Goal: Task Accomplishment & Management: Use online tool/utility

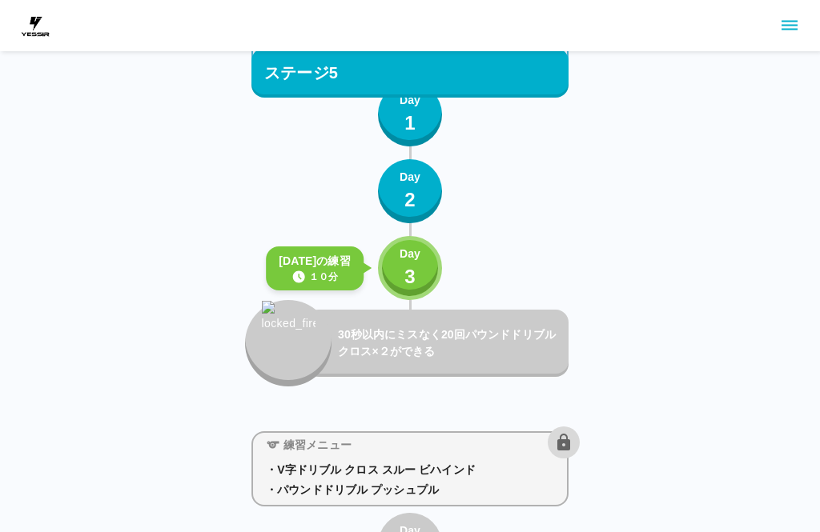
scroll to position [5419, 0]
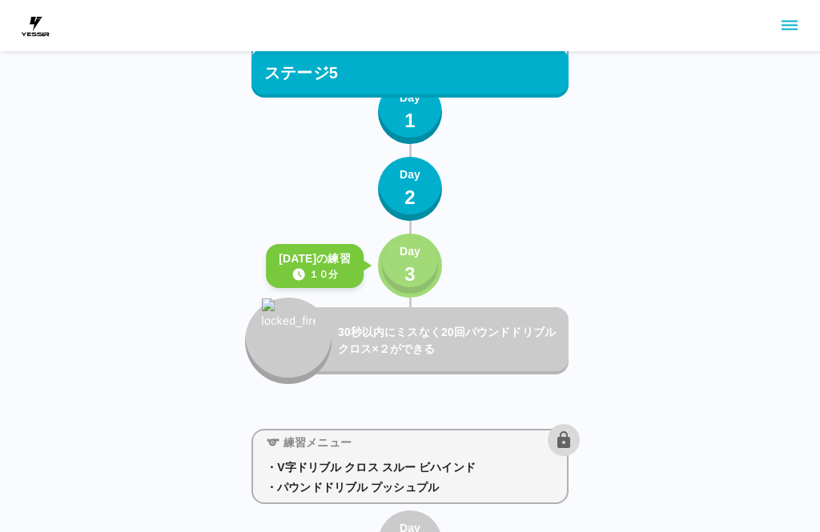
click at [416, 279] on div "Day 3" at bounding box center [409, 266] width 21 height 46
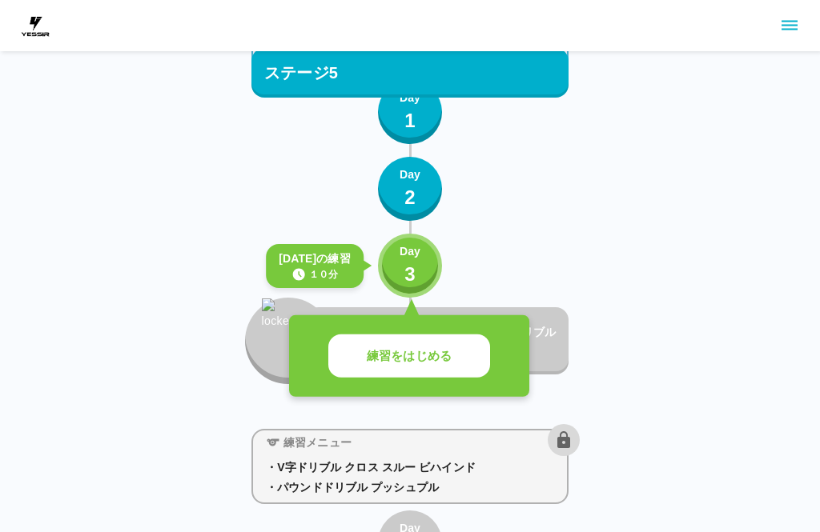
click at [455, 361] on button "練習をはじめる" at bounding box center [409, 357] width 162 height 44
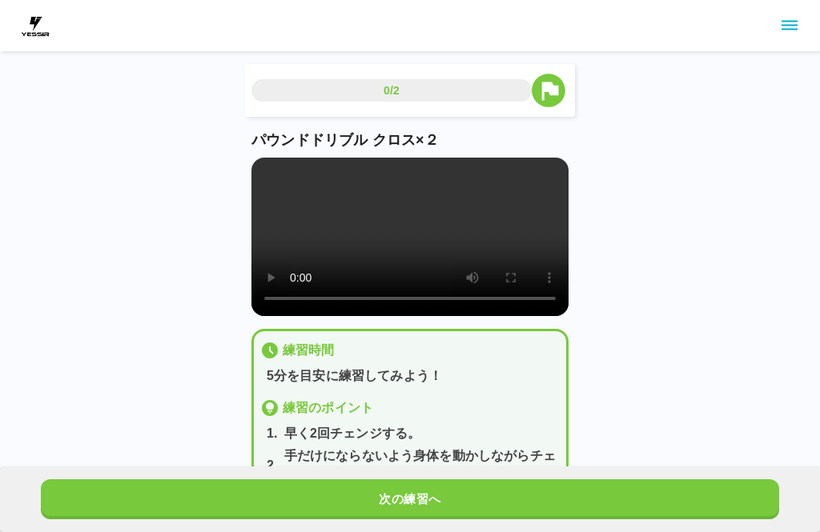
click at [462, 495] on button "次の練習へ" at bounding box center [410, 500] width 738 height 40
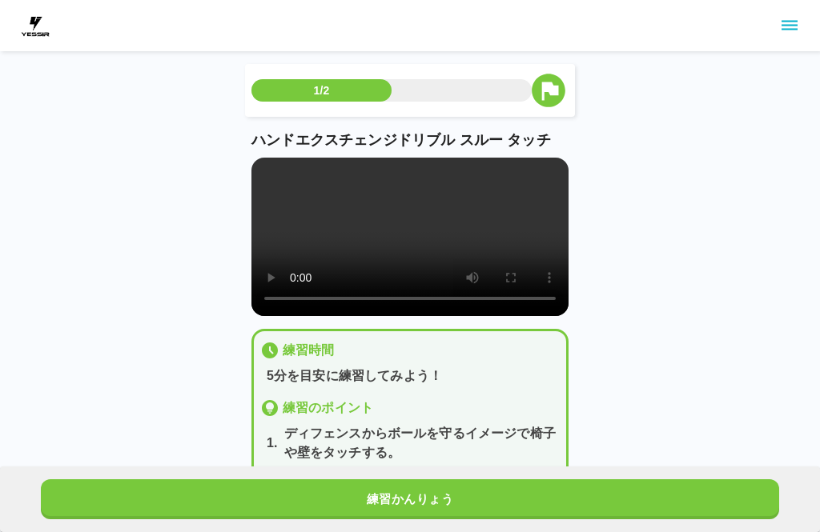
click at [452, 485] on button "練習かんりょう" at bounding box center [410, 500] width 738 height 40
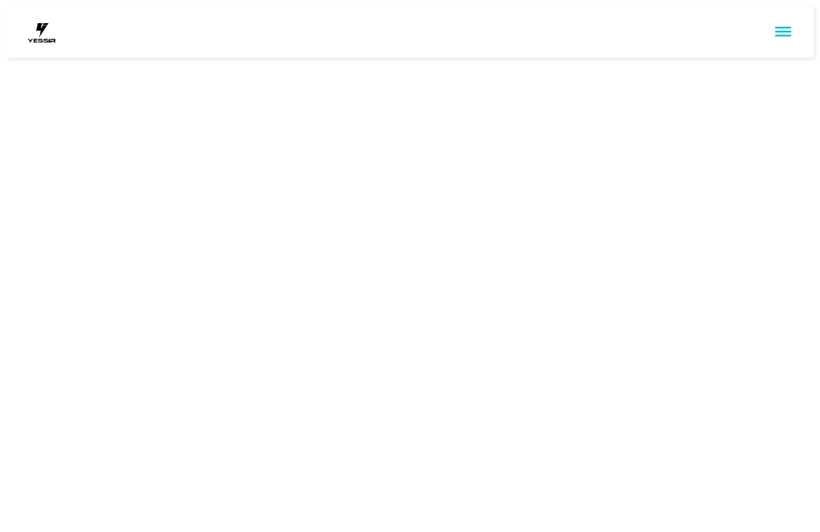
click at [762, 17] on div at bounding box center [409, 31] width 807 height 51
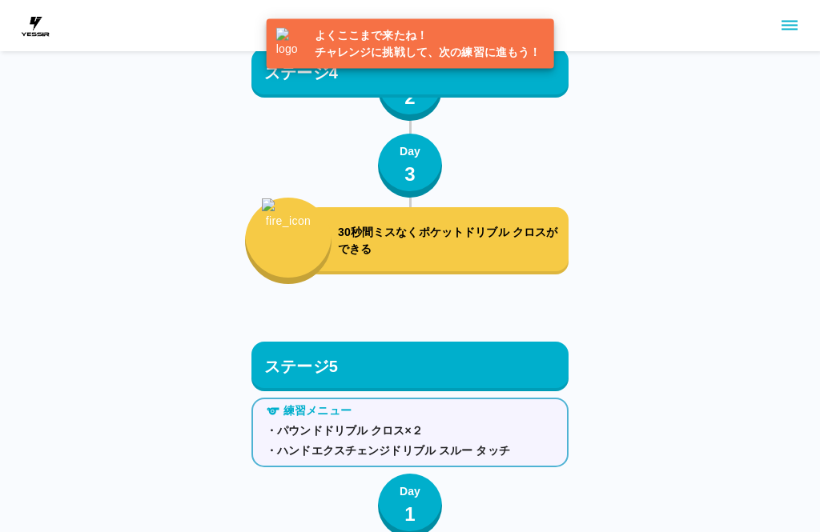
scroll to position [5501, 0]
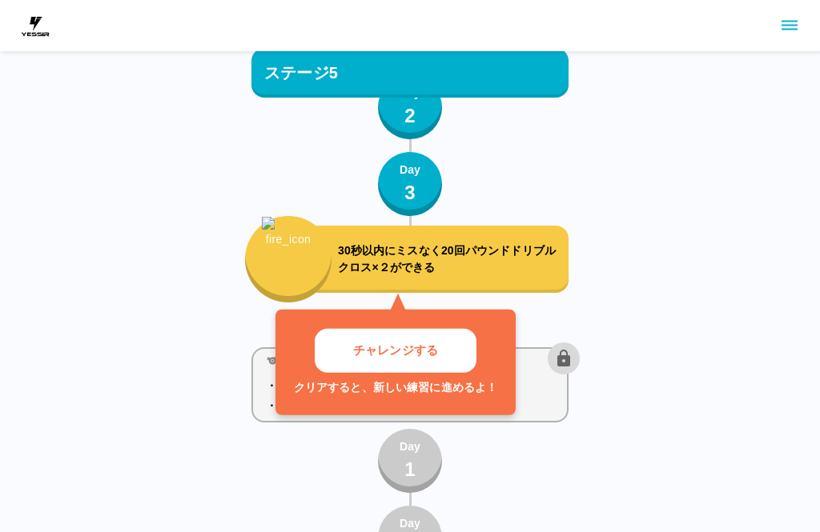
click at [436, 345] on p "チャレンジする" at bounding box center [395, 351] width 85 height 18
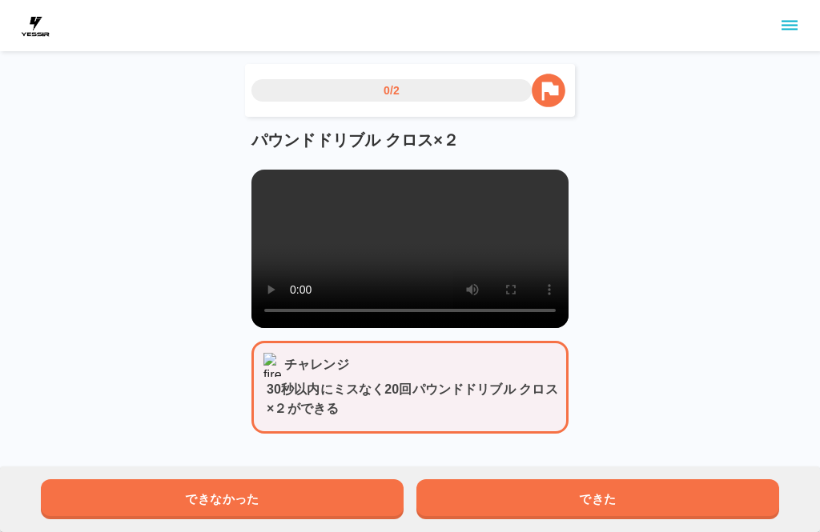
click at [488, 489] on button "できた" at bounding box center [597, 500] width 363 height 40
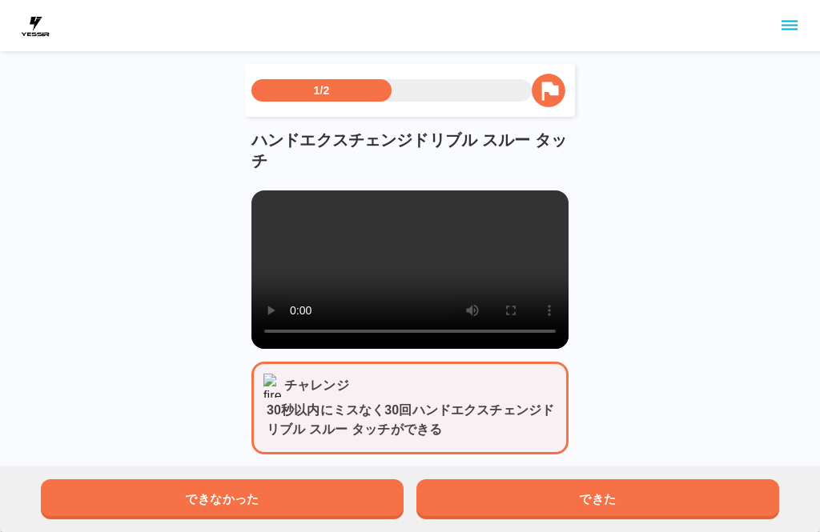
click at [485, 488] on button "できた" at bounding box center [597, 500] width 363 height 40
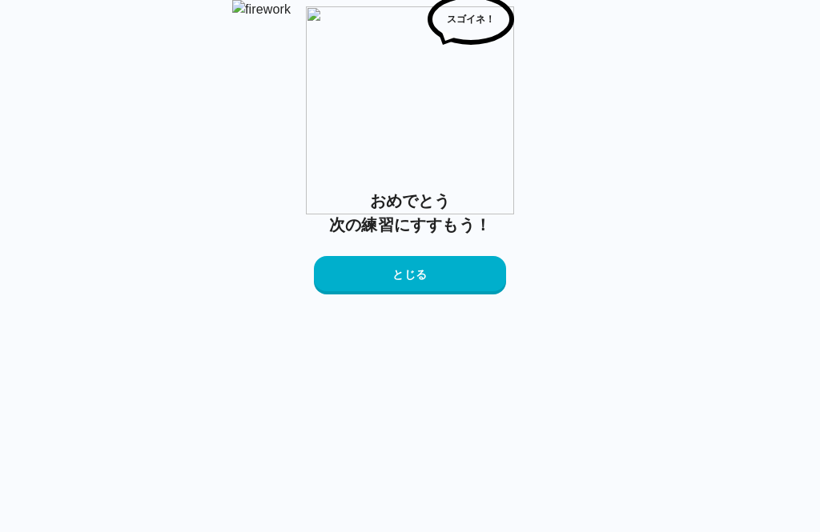
click at [463, 295] on button "とじる" at bounding box center [410, 275] width 192 height 38
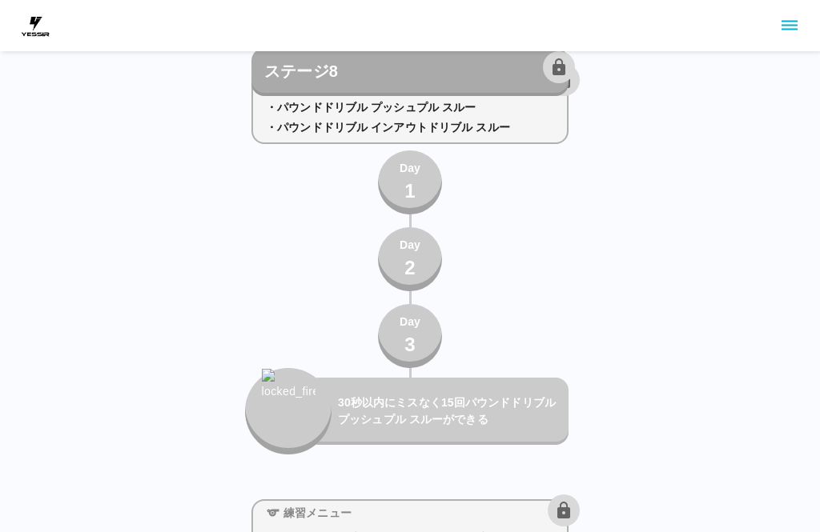
scroll to position [8951, 0]
